Goal: Task Accomplishment & Management: Manage account settings

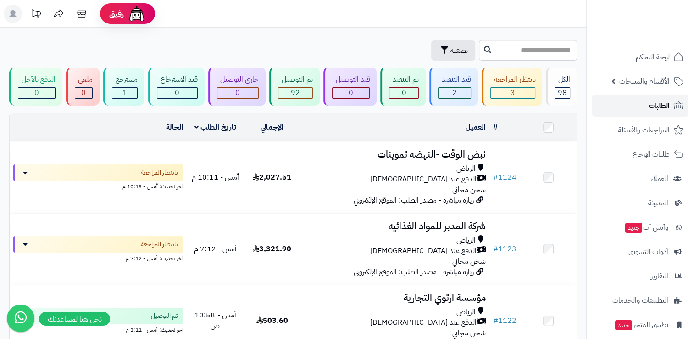
click at [641, 106] on link "الطلبات" at bounding box center [640, 106] width 96 height 22
click at [657, 55] on span "لوحة التحكم" at bounding box center [653, 56] width 34 height 13
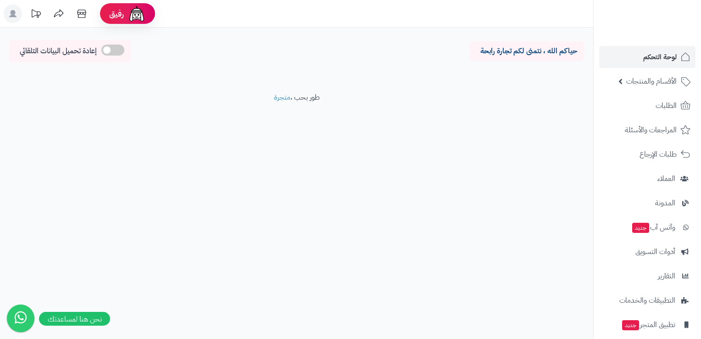
click at [457, 123] on footer "طور بحب ، متجرة" at bounding box center [296, 115] width 593 height 46
click at [108, 47] on span at bounding box center [112, 50] width 23 height 11
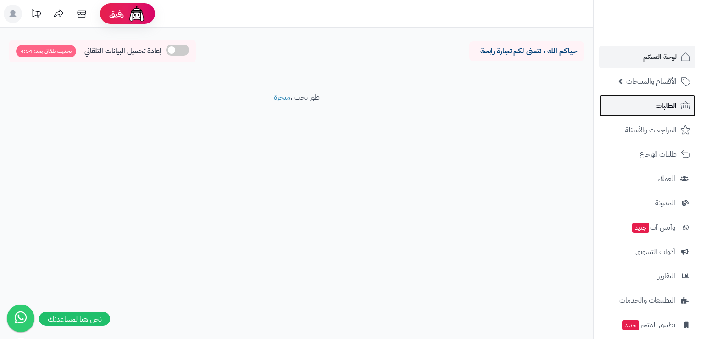
click at [624, 105] on link "الطلبات" at bounding box center [647, 106] width 96 height 22
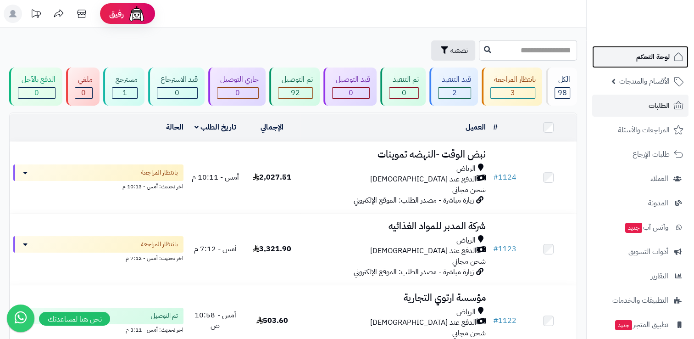
click at [619, 57] on link "لوحة التحكم" at bounding box center [640, 57] width 96 height 22
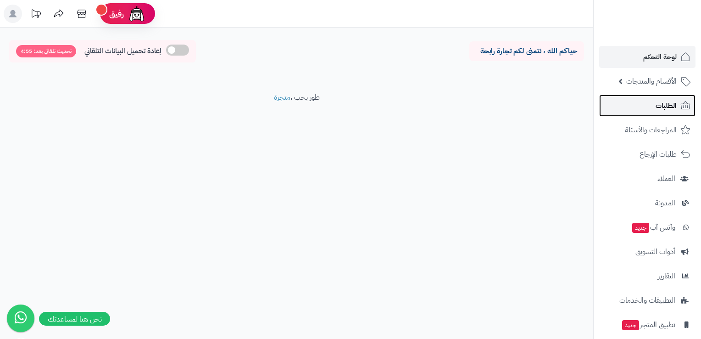
click at [662, 112] on link "الطلبات" at bounding box center [647, 106] width 96 height 22
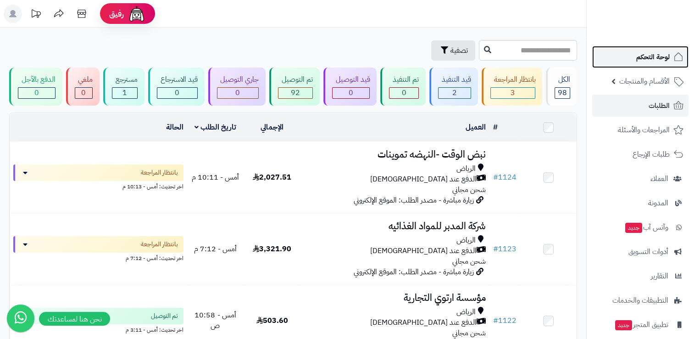
click at [652, 52] on span "لوحة التحكم" at bounding box center [652, 56] width 33 height 13
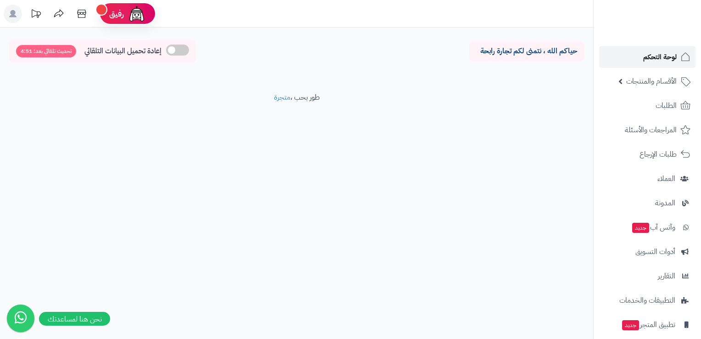
click at [660, 59] on span "لوحة التحكم" at bounding box center [659, 56] width 33 height 13
click at [558, 124] on footer "طور بحب ، متجرة" at bounding box center [296, 115] width 593 height 46
click at [657, 106] on span "الطلبات" at bounding box center [666, 105] width 21 height 13
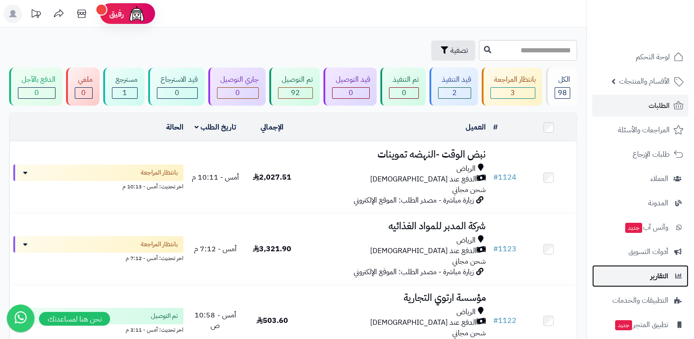
click at [658, 279] on span "التقارير" at bounding box center [660, 275] width 18 height 13
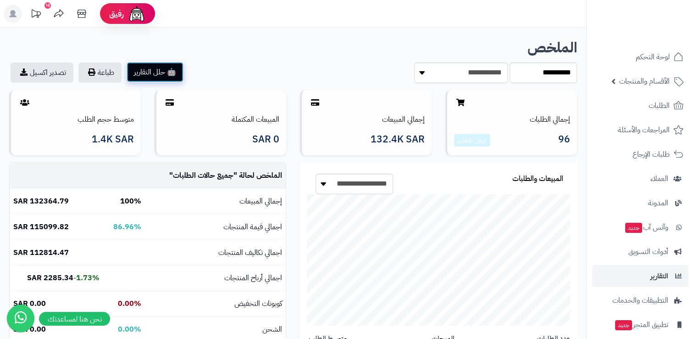
click at [162, 73] on button "🤖 حلل التقارير" at bounding box center [155, 72] width 57 height 20
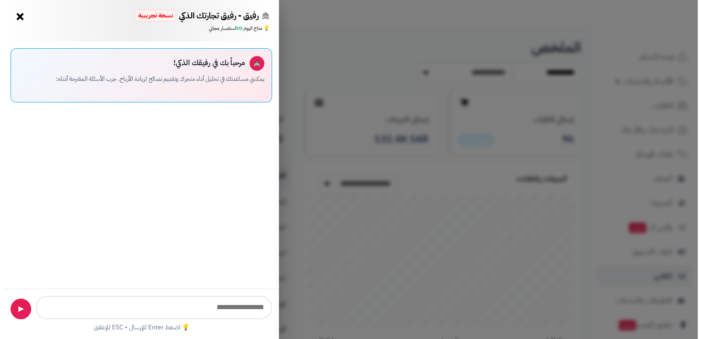
scroll to position [193, 383]
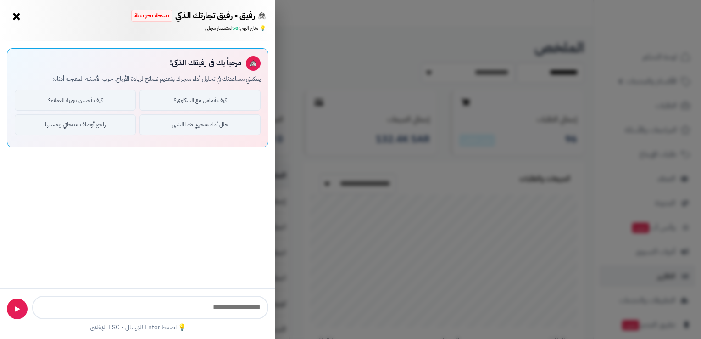
type input "**********"
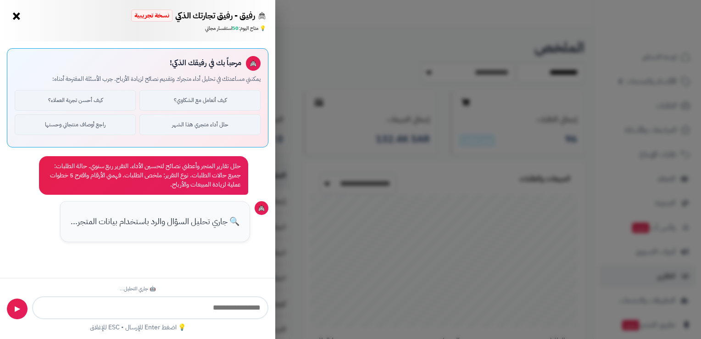
click at [16, 17] on button "×" at bounding box center [16, 16] width 15 height 15
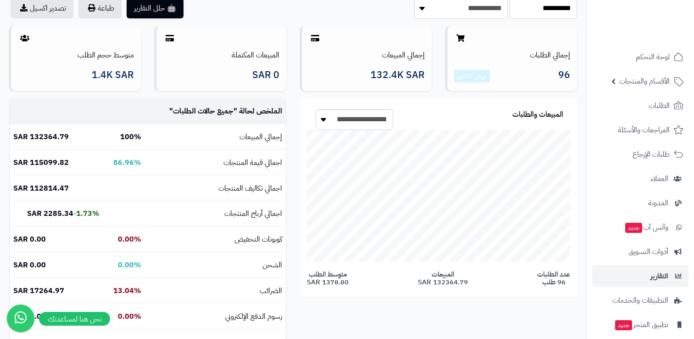
scroll to position [67, 0]
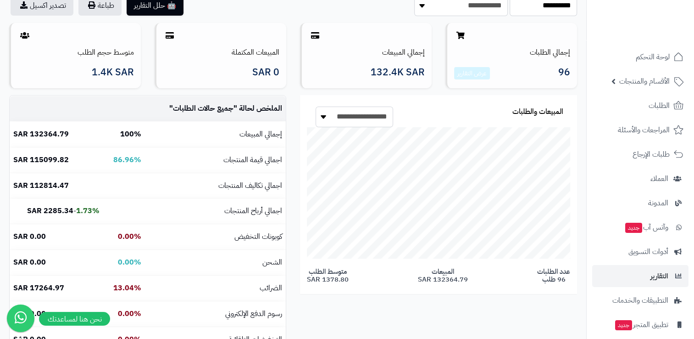
click at [324, 115] on select "**********" at bounding box center [355, 116] width 78 height 21
click at [527, 314] on div "**********" at bounding box center [293, 227] width 582 height 265
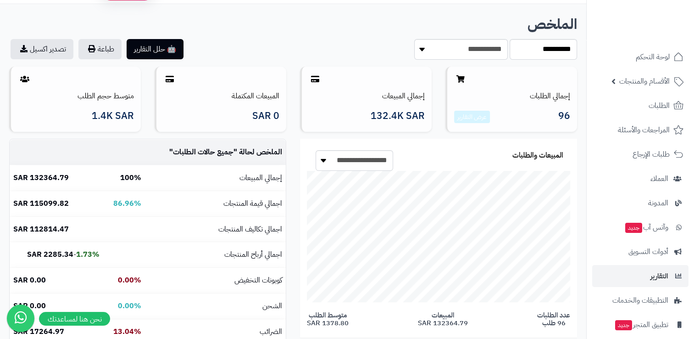
scroll to position [0, 0]
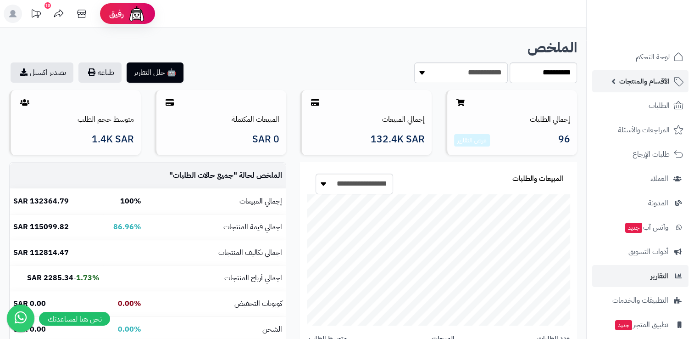
click at [630, 79] on span "الأقسام والمنتجات" at bounding box center [644, 81] width 50 height 13
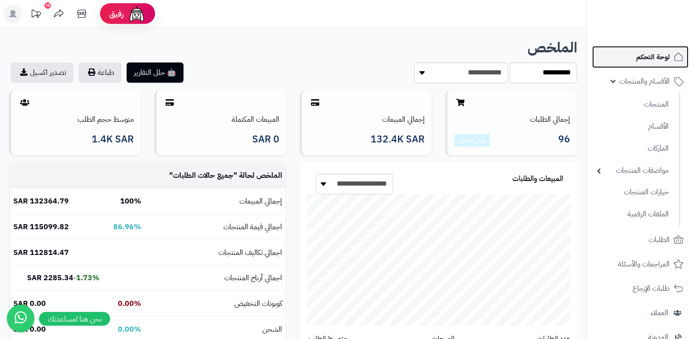
click at [646, 55] on span "لوحة التحكم" at bounding box center [652, 56] width 33 height 13
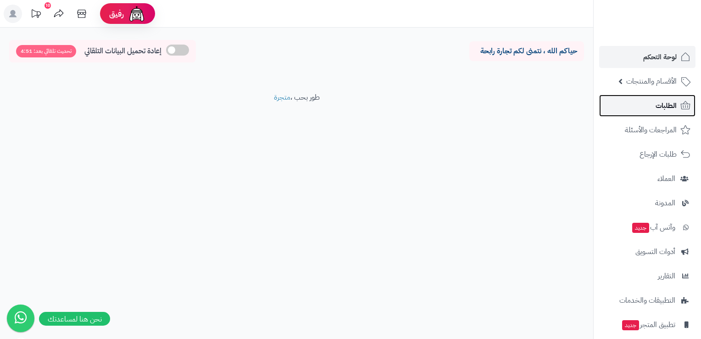
click at [666, 103] on span "الطلبات" at bounding box center [666, 105] width 21 height 13
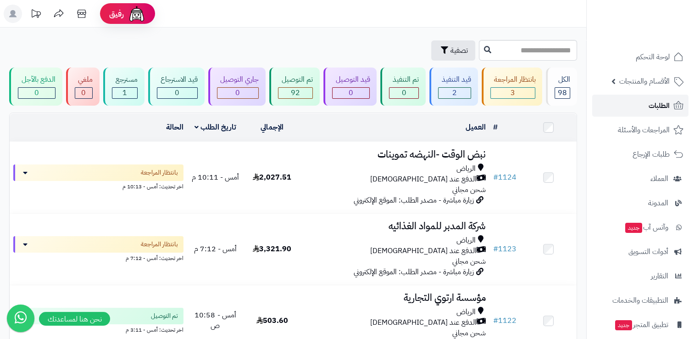
click at [620, 106] on link "الطلبات" at bounding box center [640, 106] width 96 height 22
